Goal: Book appointment/travel/reservation

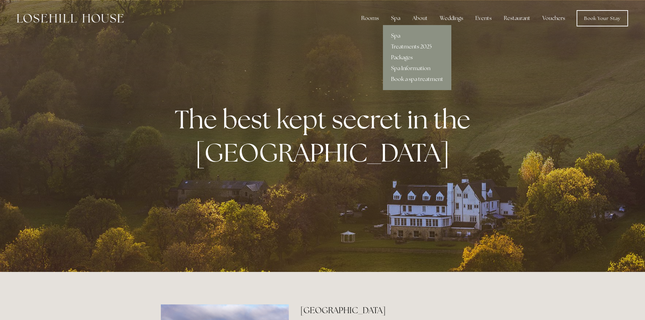
click at [399, 15] on div "Spa" at bounding box center [396, 19] width 20 height 14
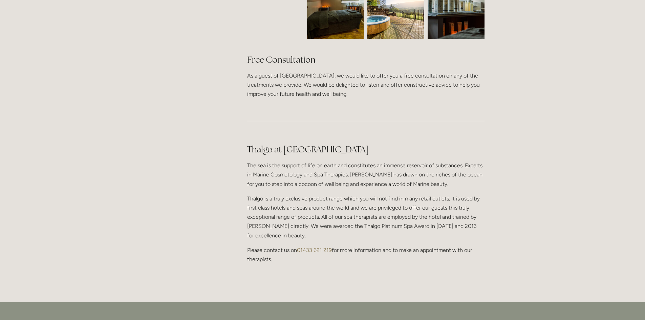
scroll to position [508, 0]
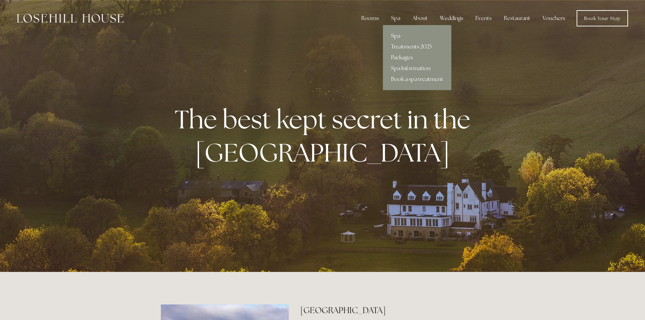
click at [399, 39] on link "Spa" at bounding box center [417, 35] width 68 height 11
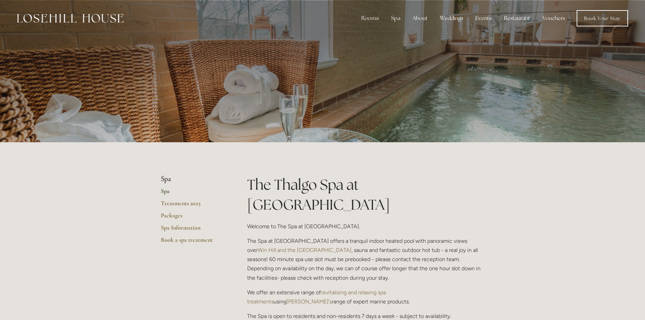
click at [183, 198] on link "Spa" at bounding box center [193, 193] width 65 height 12
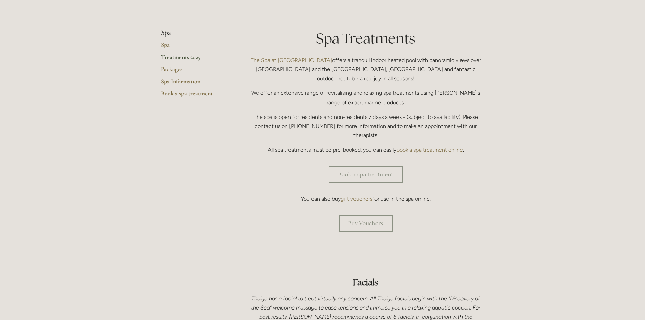
scroll to position [169, 0]
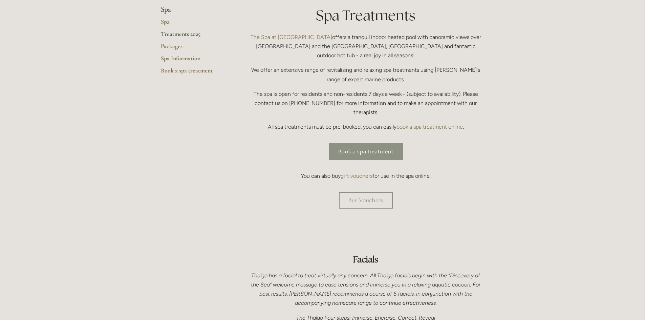
click at [374, 143] on link "Book a spa treatment" at bounding box center [366, 151] width 74 height 17
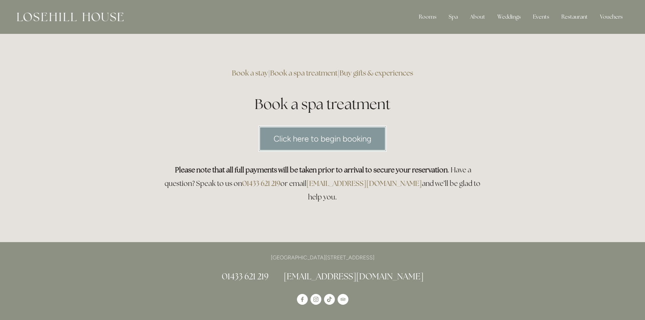
click at [290, 147] on link "Click here to begin booking" at bounding box center [322, 139] width 128 height 26
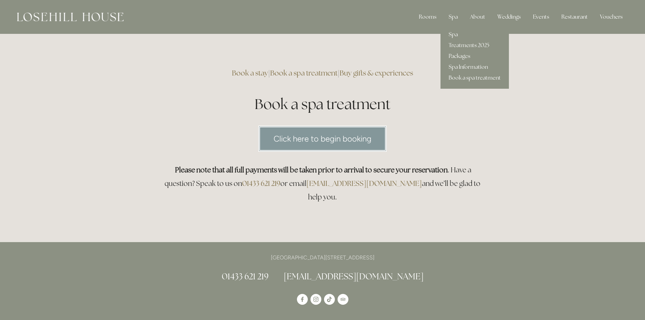
click at [459, 31] on link "Spa" at bounding box center [475, 34] width 68 height 11
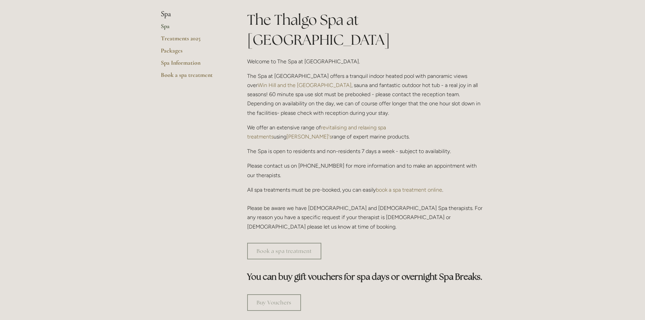
scroll to position [169, 0]
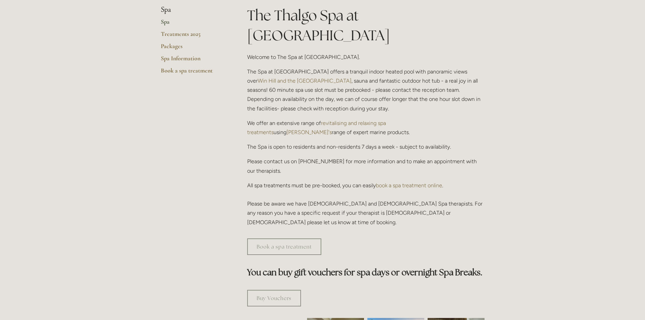
click at [349, 67] on p "The Spa at [GEOGRAPHIC_DATA] offers a tranquil indoor heated pool with panorami…" at bounding box center [365, 90] width 237 height 46
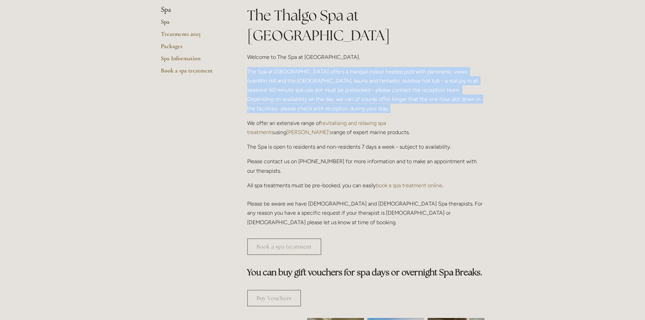
click at [349, 67] on p "The Spa at [GEOGRAPHIC_DATA] offers a tranquil indoor heated pool with panorami…" at bounding box center [365, 90] width 237 height 46
click at [364, 67] on p "The Spa at [GEOGRAPHIC_DATA] offers a tranquil indoor heated pool with panorami…" at bounding box center [365, 90] width 237 height 46
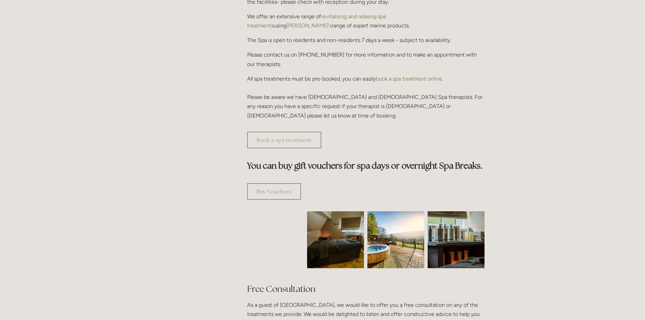
scroll to position [102, 0]
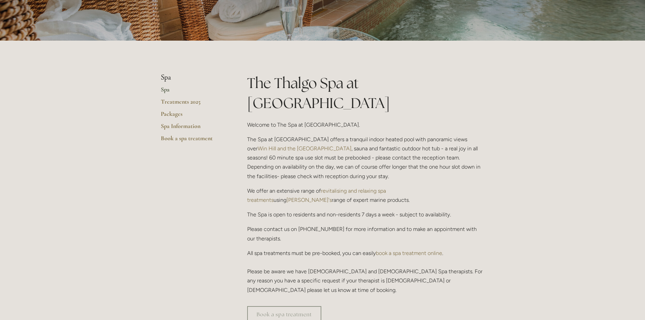
click at [318, 135] on p "The Spa at [GEOGRAPHIC_DATA] offers a tranquil indoor heated pool with panorami…" at bounding box center [365, 158] width 237 height 46
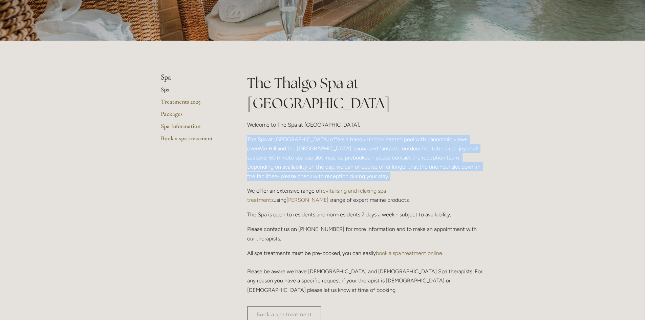
click at [318, 135] on p "The Spa at [GEOGRAPHIC_DATA] offers a tranquil indoor heated pool with panorami…" at bounding box center [365, 158] width 237 height 46
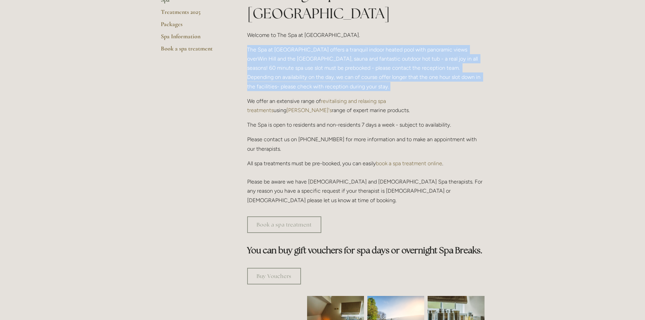
scroll to position [203, 0]
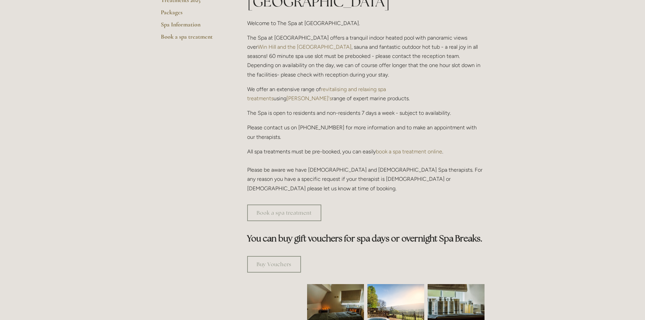
click at [284, 85] on p "We offer an extensive range of revitalising and relaxing spa treatments using T…" at bounding box center [365, 94] width 237 height 18
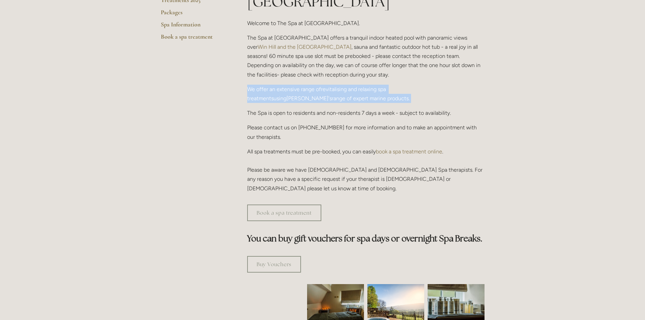
click at [284, 85] on p "We offer an extensive range of revitalising and relaxing spa treatments using T…" at bounding box center [365, 94] width 237 height 18
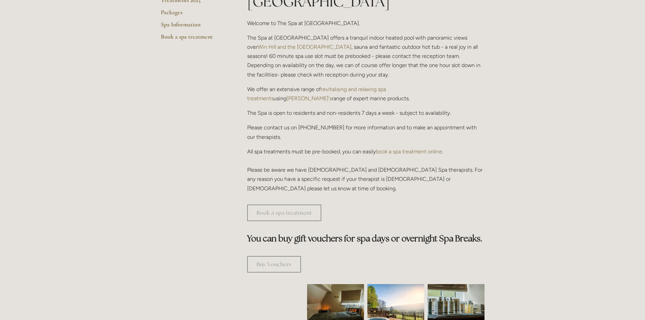
click at [307, 85] on div "The Thalgo Spa at Losehill House Welcome to The Spa at Losehill House. The Spa …" at bounding box center [365, 82] width 237 height 221
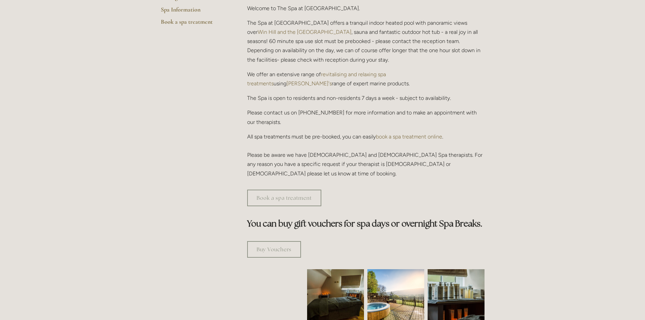
scroll to position [102, 0]
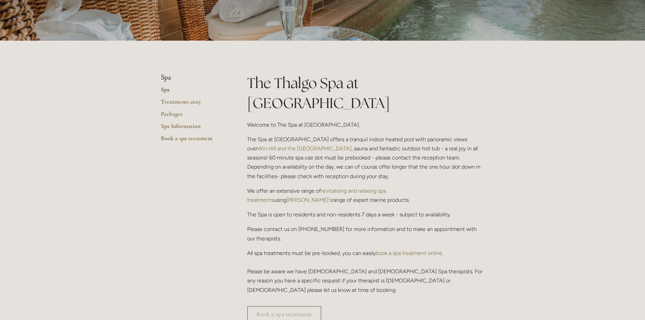
click at [279, 300] on div "Book a spa treatment" at bounding box center [365, 314] width 249 height 28
click at [280, 306] on link "Book a spa treatment" at bounding box center [284, 314] width 74 height 17
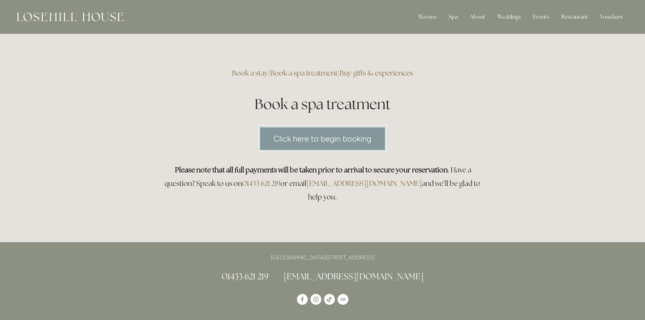
click at [342, 148] on link "Click here to begin booking" at bounding box center [322, 139] width 128 height 26
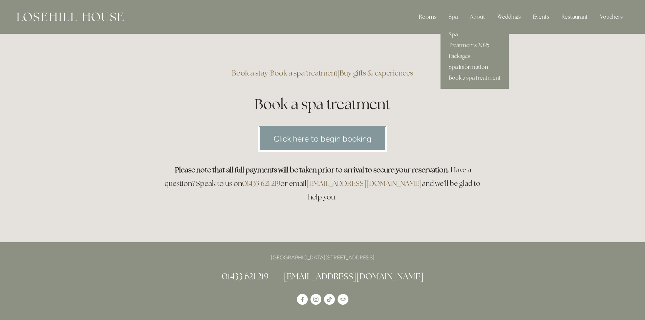
click at [458, 18] on div "Spa" at bounding box center [453, 17] width 20 height 14
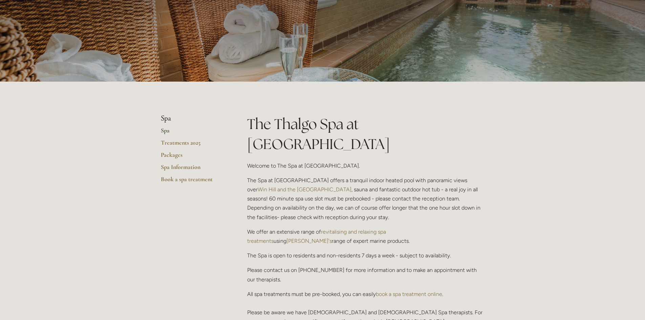
scroll to position [68, 0]
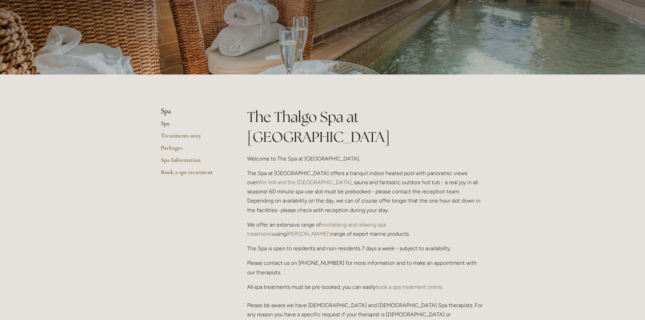
click at [371, 172] on p "The Spa at [GEOGRAPHIC_DATA] offers a tranquil indoor heated pool with panorami…" at bounding box center [365, 192] width 237 height 46
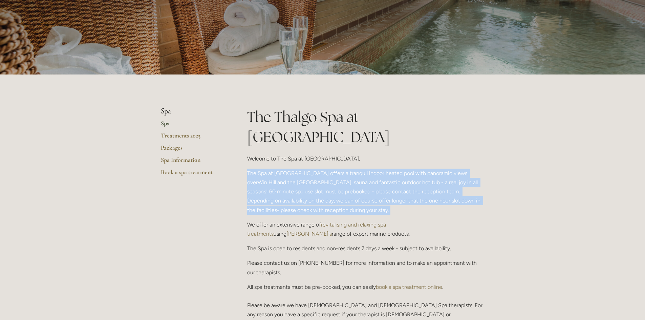
click at [371, 172] on p "The Spa at [GEOGRAPHIC_DATA] offers a tranquil indoor heated pool with panorami…" at bounding box center [365, 192] width 237 height 46
click at [364, 172] on p "The Spa at [GEOGRAPHIC_DATA] offers a tranquil indoor heated pool with panorami…" at bounding box center [365, 192] width 237 height 46
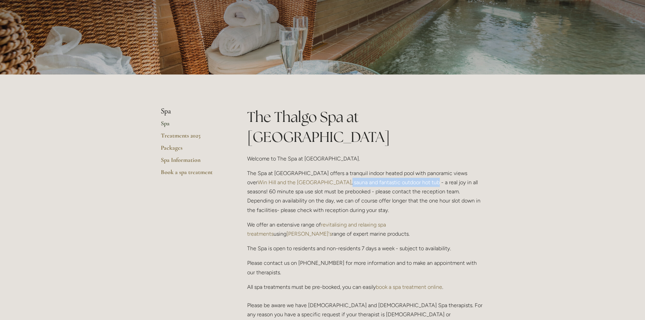
drag, startPoint x: 297, startPoint y: 163, endPoint x: 383, endPoint y: 163, distance: 86.3
click at [383, 169] on p "The Spa at [GEOGRAPHIC_DATA] offers a tranquil indoor heated pool with panorami…" at bounding box center [365, 192] width 237 height 46
drag, startPoint x: 386, startPoint y: 164, endPoint x: 341, endPoint y: 188, distance: 50.9
click at [341, 188] on p "The Spa at [GEOGRAPHIC_DATA] offers a tranquil indoor heated pool with panorami…" at bounding box center [365, 192] width 237 height 46
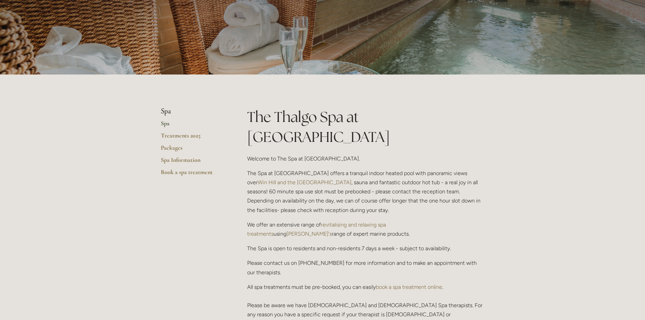
click at [341, 188] on p "The Spa at [GEOGRAPHIC_DATA] offers a tranquil indoor heated pool with panorami…" at bounding box center [365, 192] width 237 height 46
